Goal: Task Accomplishment & Management: Manage account settings

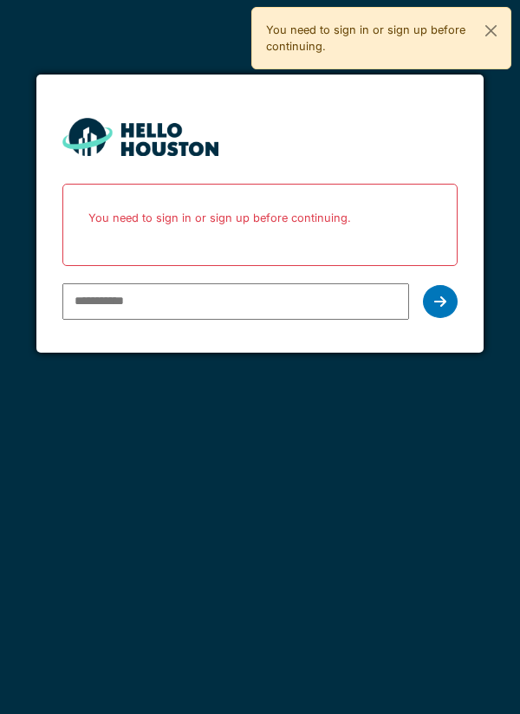
type input "**********"
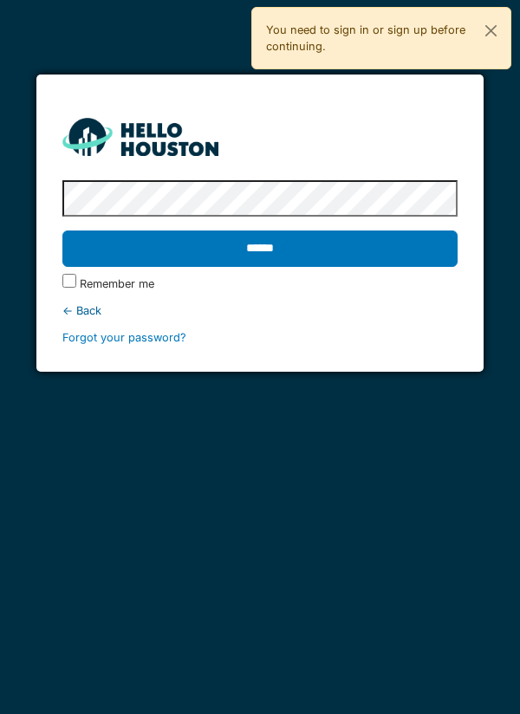
click at [288, 247] on input "******" at bounding box center [260, 249] width 396 height 36
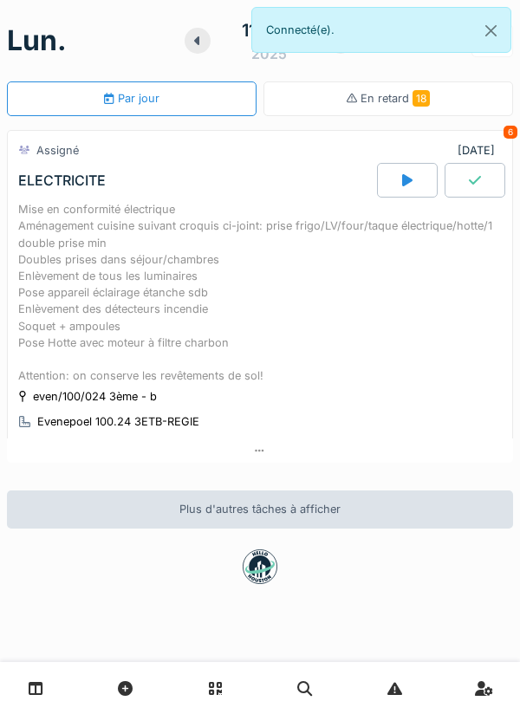
click at [401, 191] on div at bounding box center [407, 180] width 61 height 35
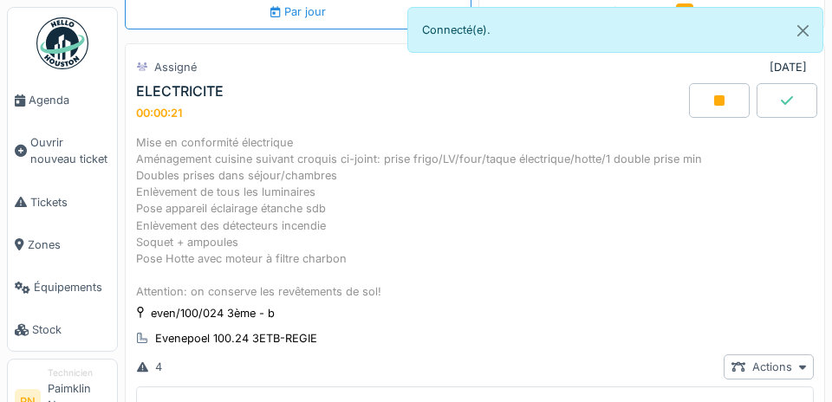
scroll to position [85, 0]
